Goal: Information Seeking & Learning: Learn about a topic

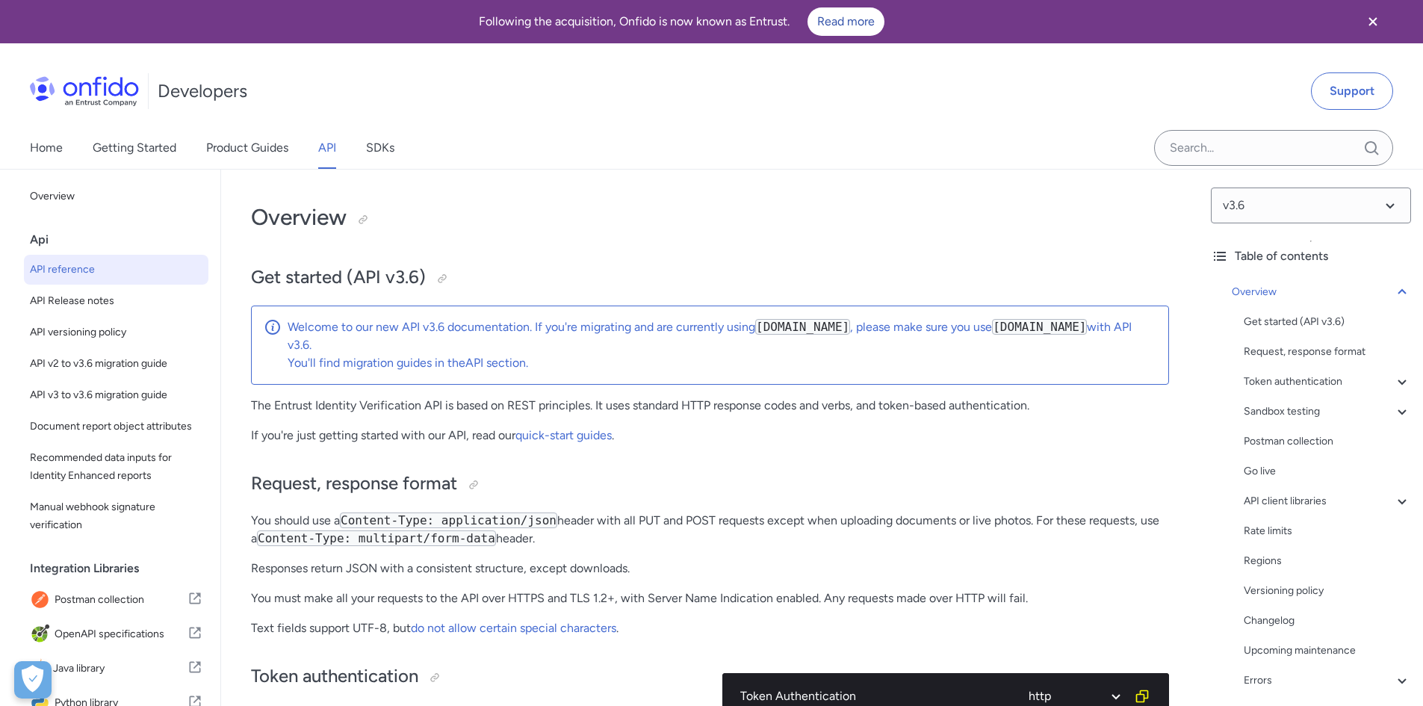
click at [721, 146] on div "Home Getting Started Product Guides API SDKs" at bounding box center [711, 148] width 1423 height 42
click at [36, 151] on link "Home" at bounding box center [46, 148] width 33 height 42
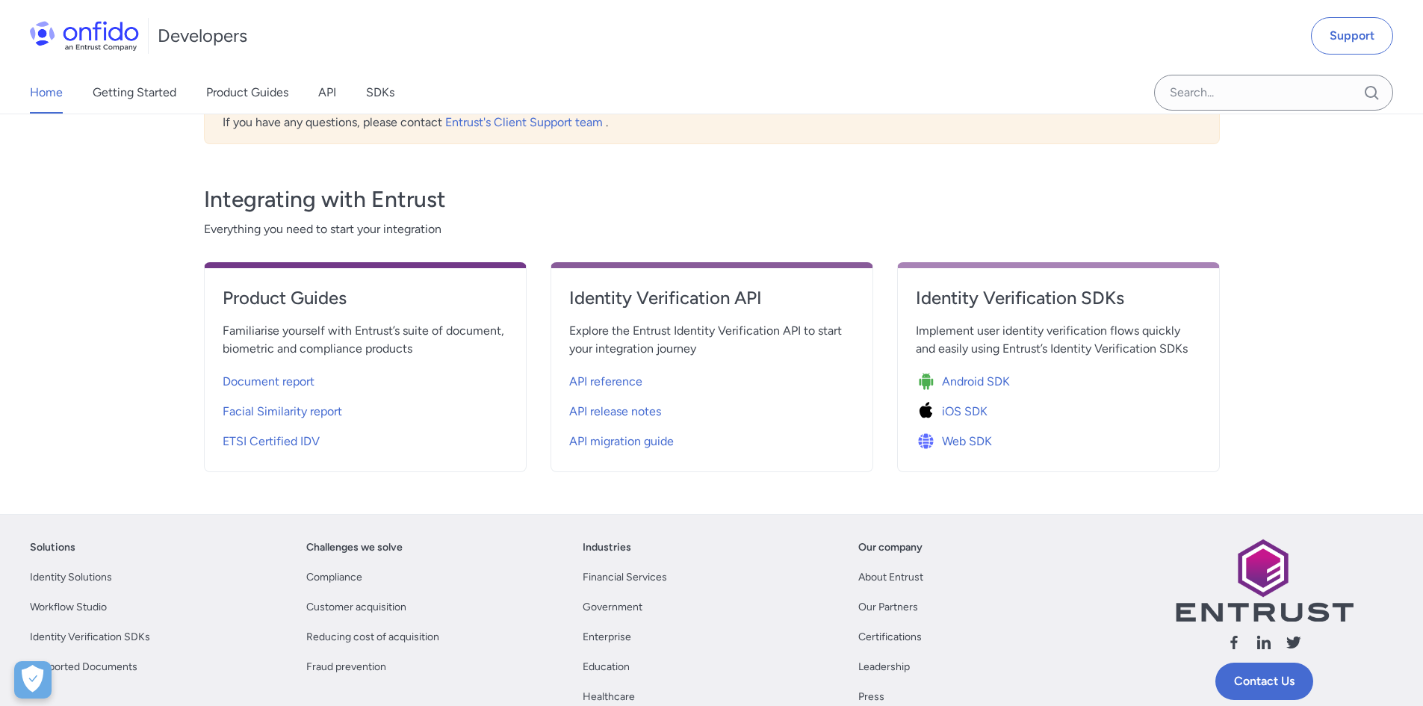
scroll to position [598, 0]
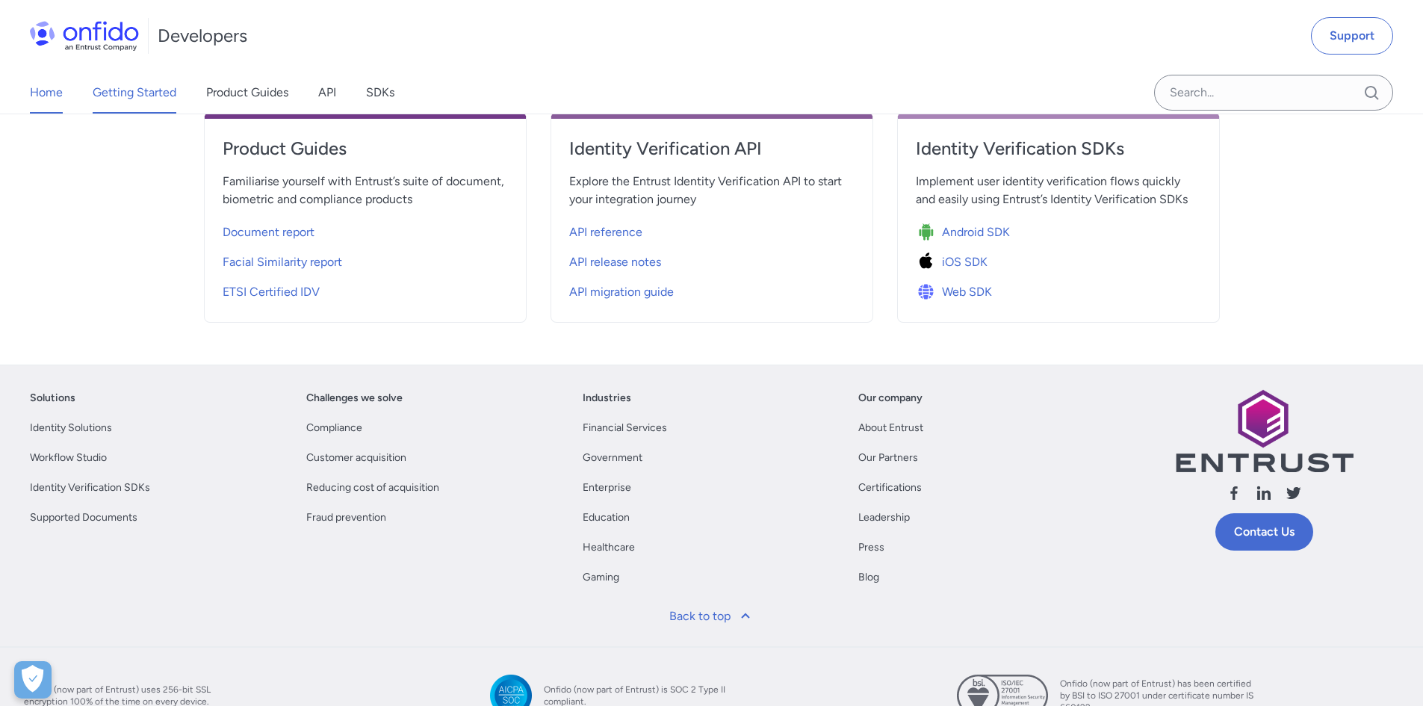
click at [153, 102] on link "Getting Started" at bounding box center [135, 93] width 84 height 42
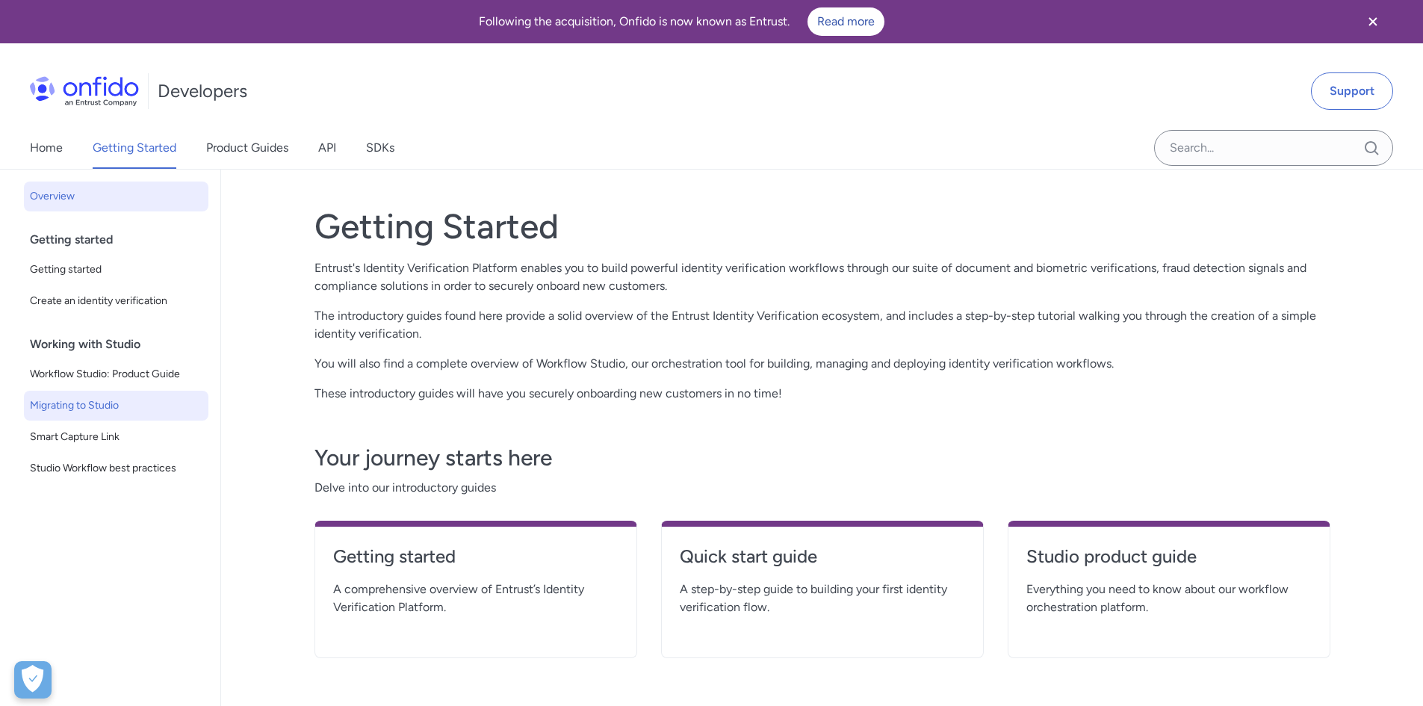
click at [134, 401] on span "Migrating to Studio" at bounding box center [116, 406] width 173 height 18
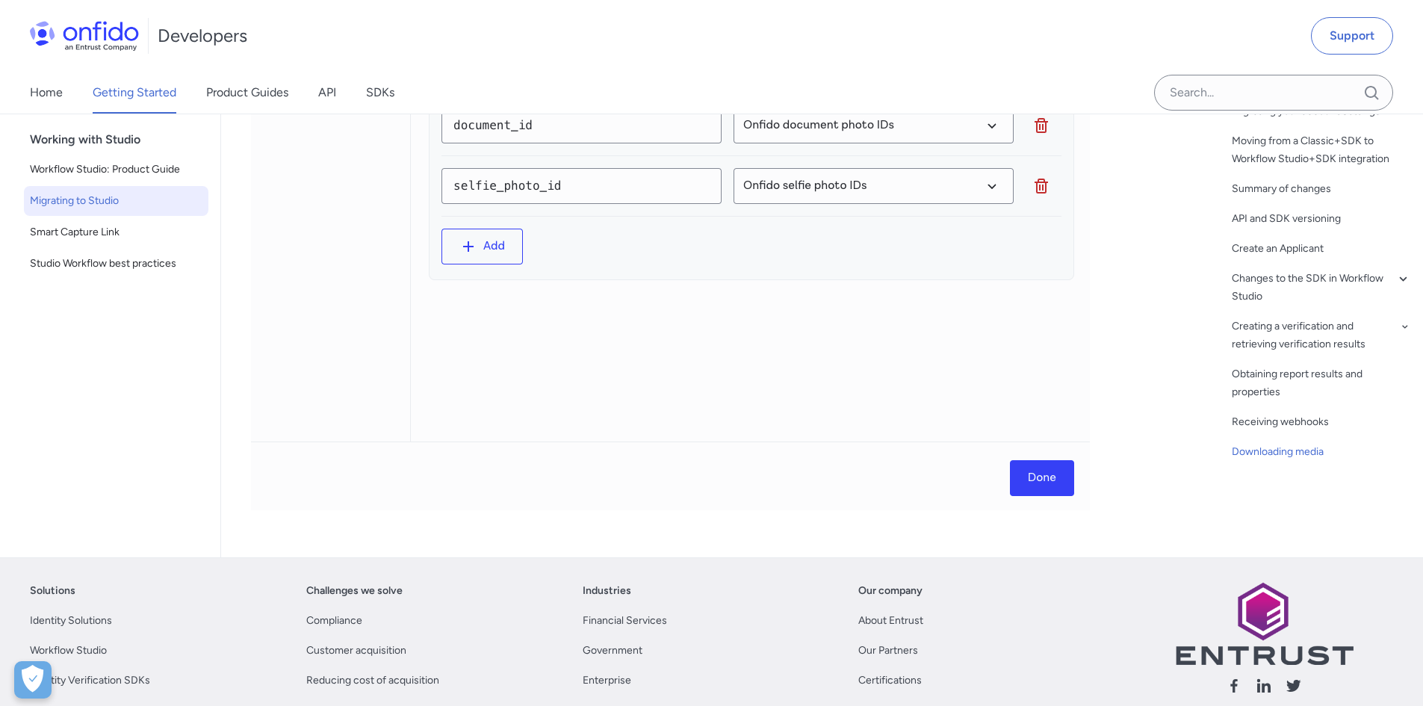
scroll to position [7949, 0]
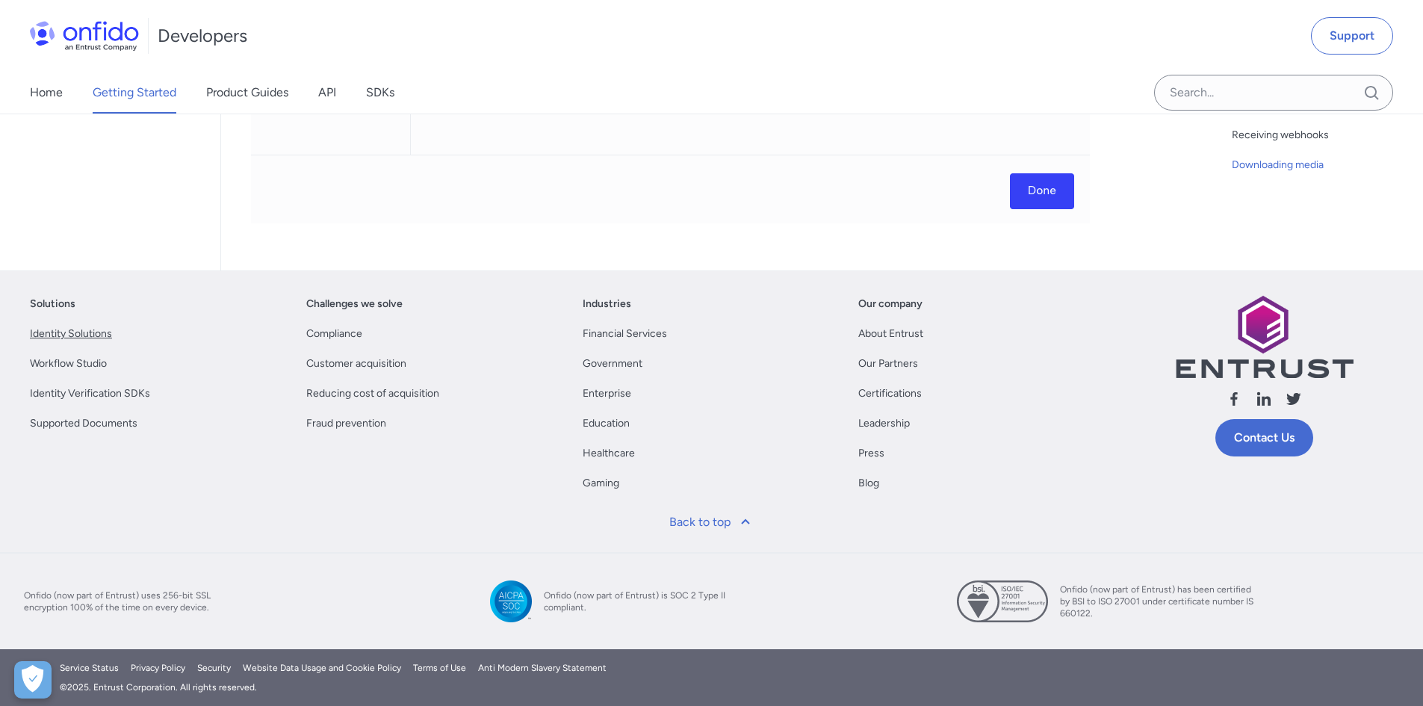
click at [67, 329] on link "Identity Solutions" at bounding box center [71, 334] width 82 height 18
